Goal: Transaction & Acquisition: Subscribe to service/newsletter

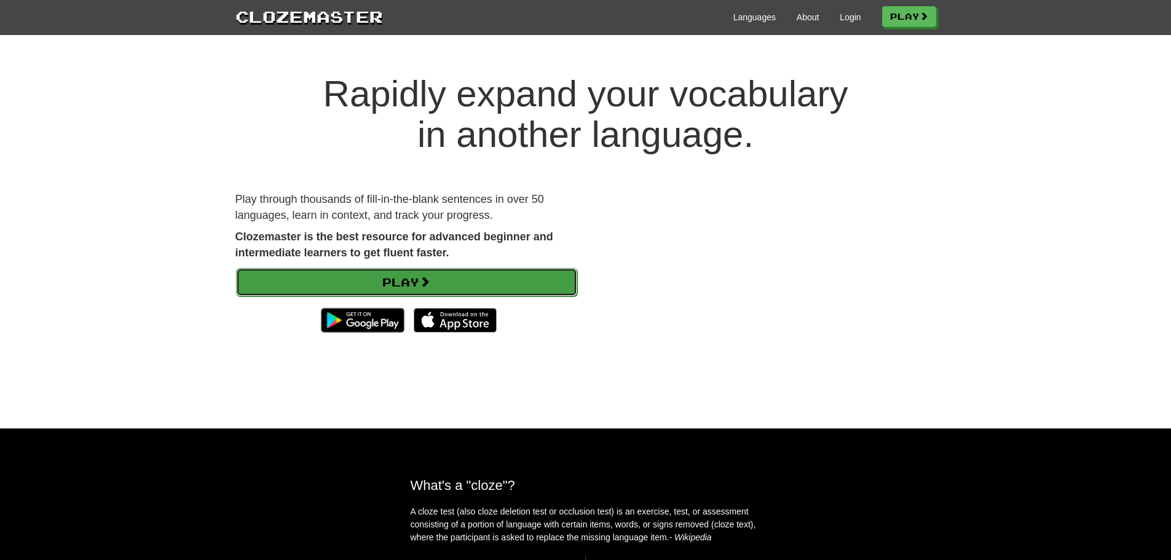
click at [437, 281] on link "Play" at bounding box center [406, 282] width 341 height 28
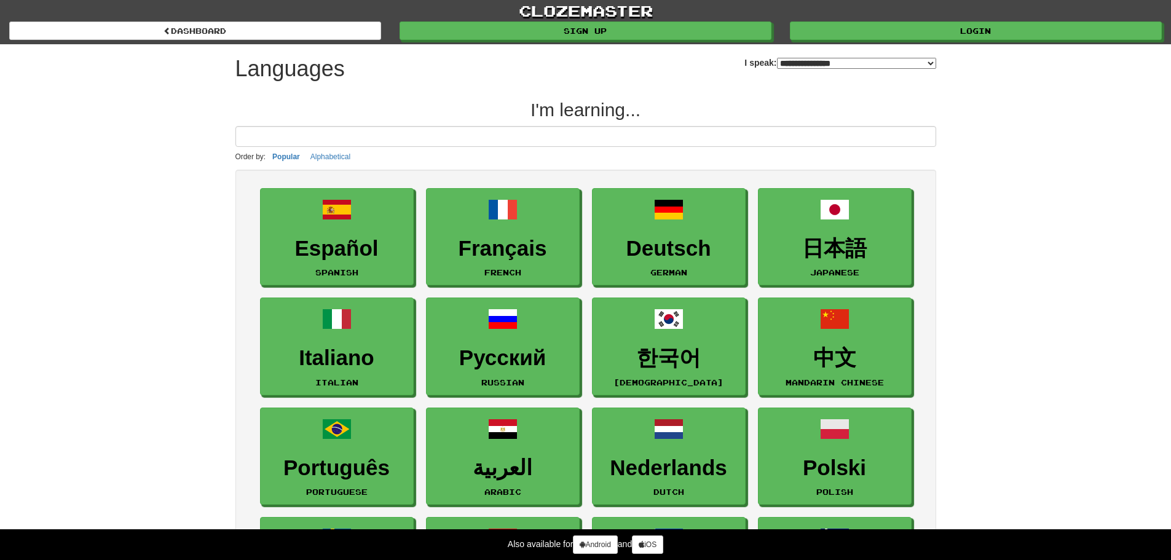
select select "*******"
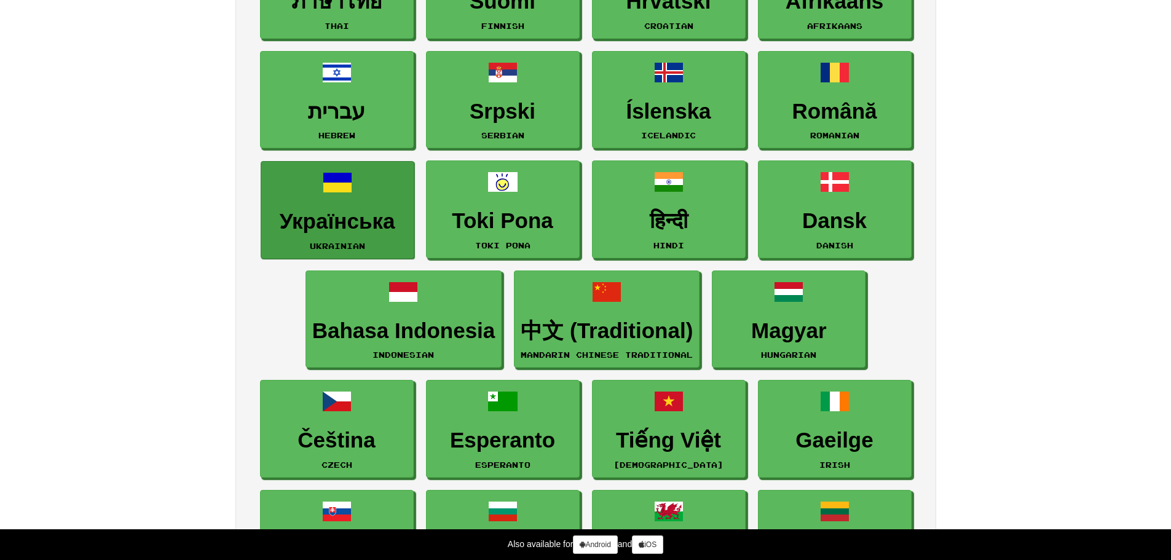
scroll to position [799, 0]
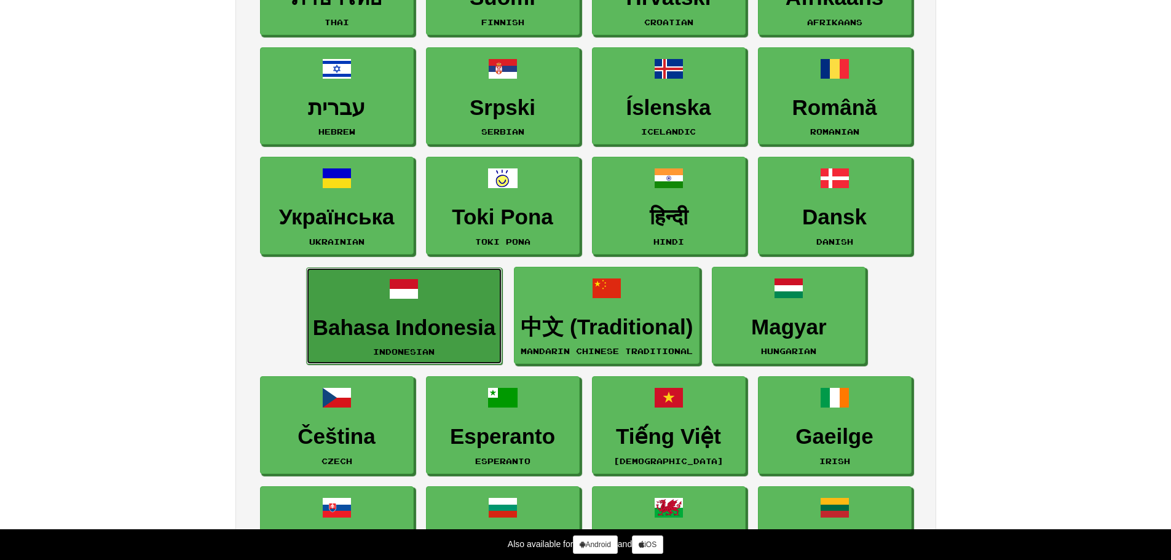
click at [401, 312] on link "Bahasa Indonesia Indonesian" at bounding box center [404, 316] width 197 height 98
